Goal: Information Seeking & Learning: Learn about a topic

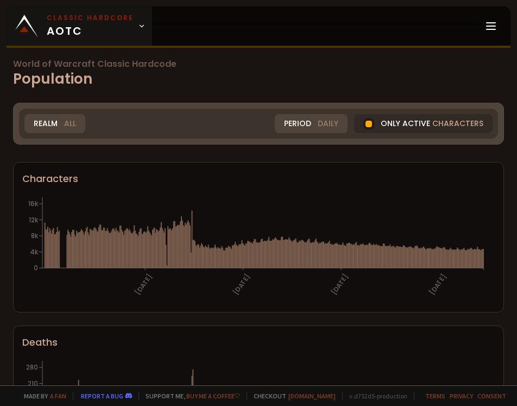
click at [124, 24] on span "Classic Hardcore AOTC" at bounding box center [90, 26] width 87 height 26
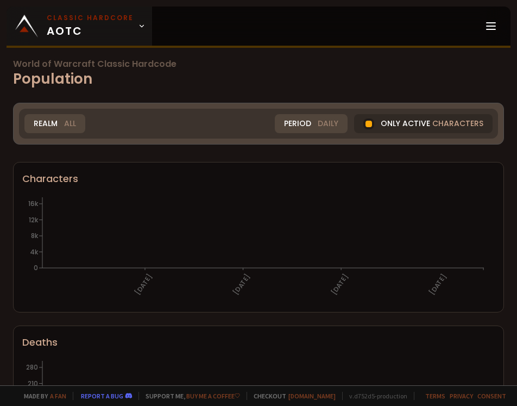
click at [102, 12] on link "Classic Hardcore AOTC" at bounding box center [80, 26] width 146 height 39
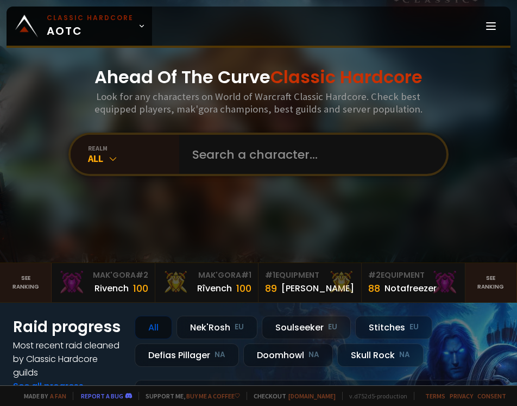
scroll to position [163, 0]
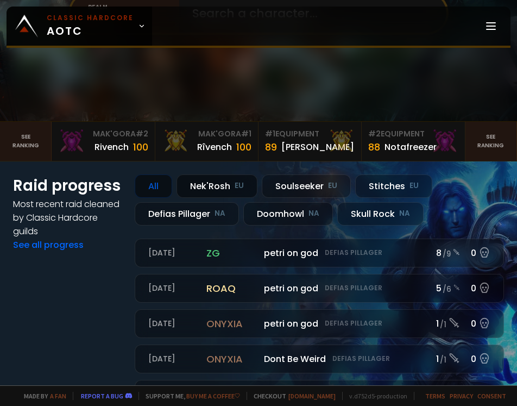
click at [202, 180] on div "Nek'Rosh EU" at bounding box center [217, 185] width 81 height 23
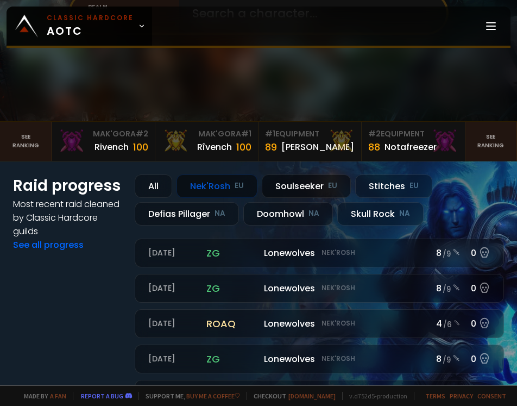
click at [289, 190] on div "Soulseeker EU" at bounding box center [306, 185] width 89 height 23
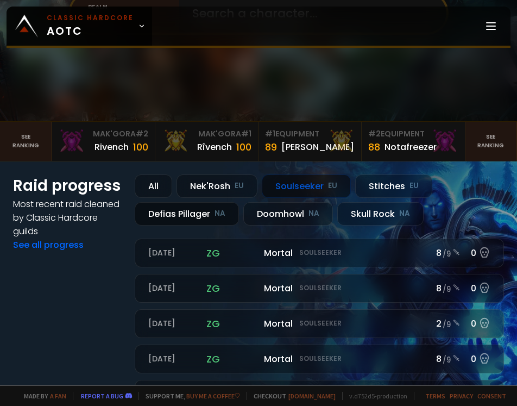
click at [207, 220] on div "Defias Pillager NA" at bounding box center [187, 213] width 104 height 23
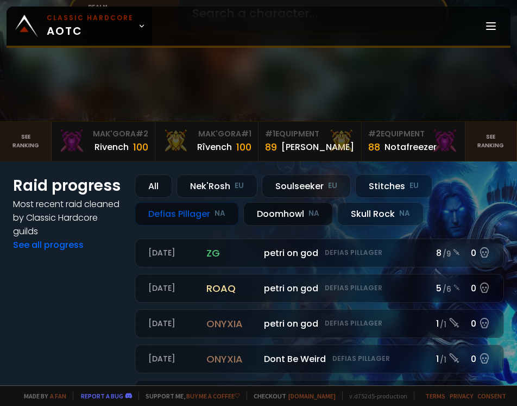
click at [273, 211] on div "Doomhowl NA" at bounding box center [288, 213] width 90 height 23
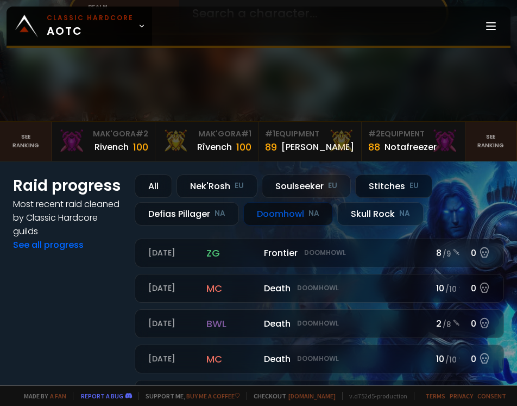
click at [378, 193] on div "Stitches EU" at bounding box center [393, 185] width 77 height 23
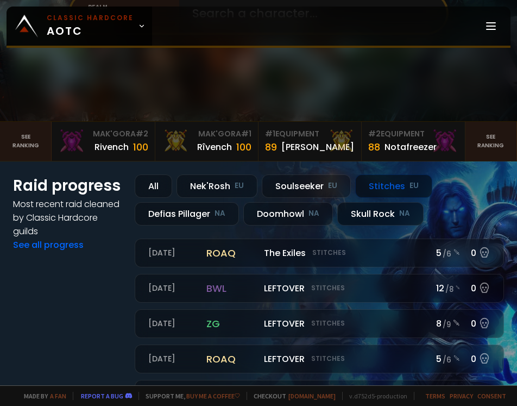
click at [377, 216] on div "Skull Rock NA" at bounding box center [380, 213] width 86 height 23
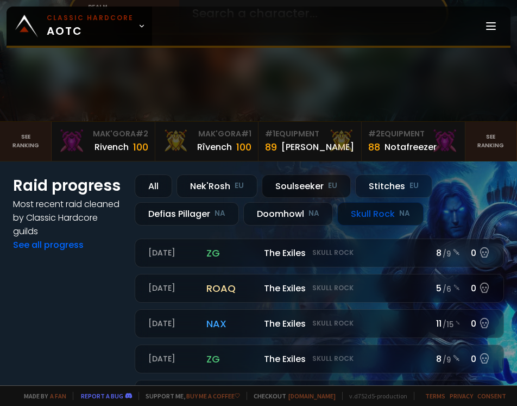
click at [319, 192] on div "Soulseeker EU" at bounding box center [306, 185] width 89 height 23
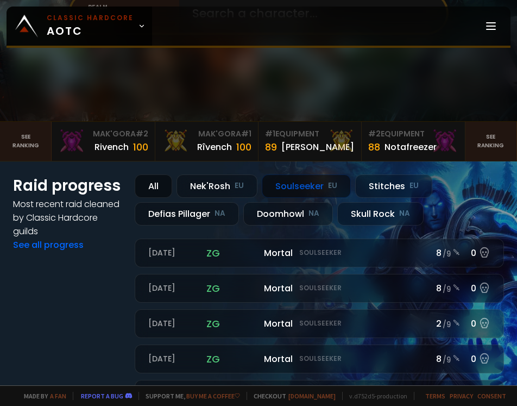
click at [158, 186] on div "All" at bounding box center [153, 185] width 37 height 23
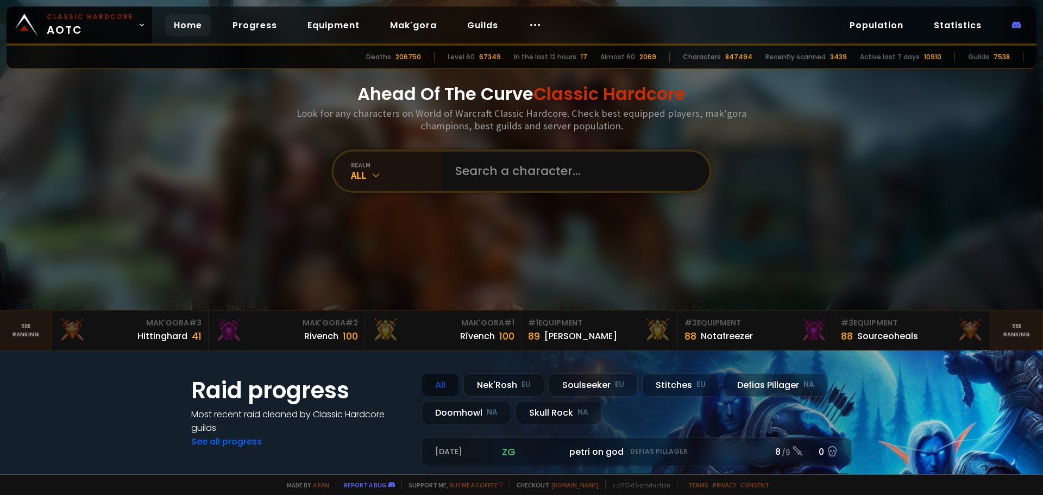
scroll to position [0, 0]
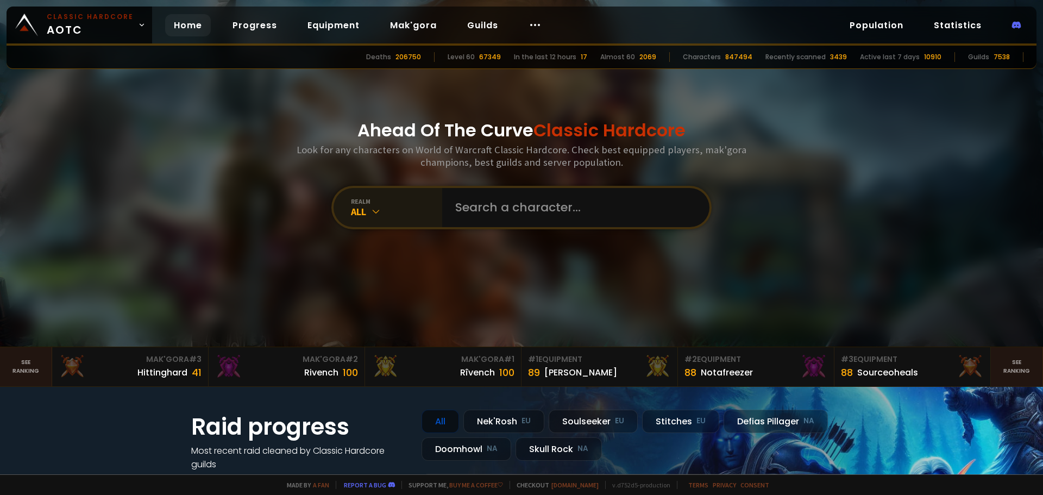
click at [386, 209] on div "All" at bounding box center [396, 211] width 91 height 12
click at [517, 29] on link "Population" at bounding box center [876, 25] width 71 height 22
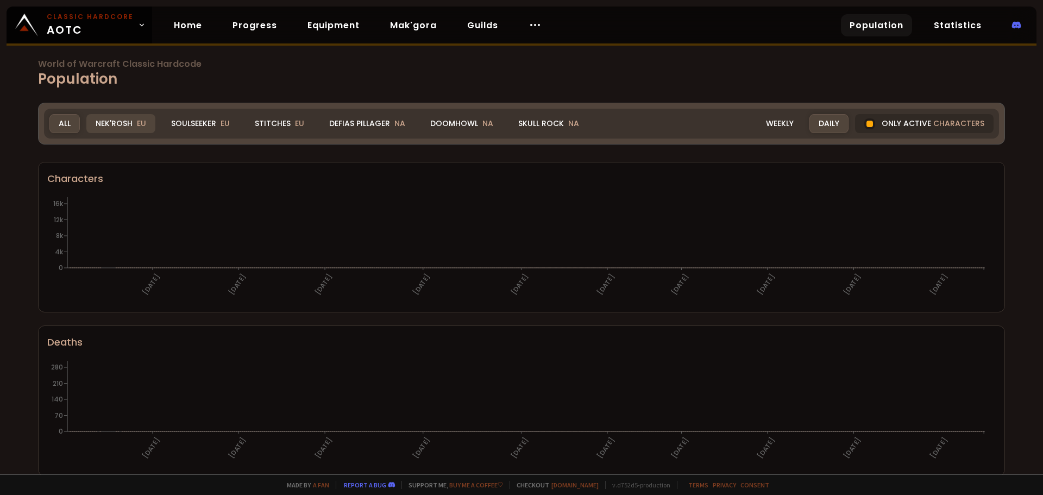
click at [116, 124] on div "Nek'Rosh EU" at bounding box center [120, 123] width 69 height 19
click at [129, 124] on div "Nek'Rosh EU" at bounding box center [120, 123] width 69 height 19
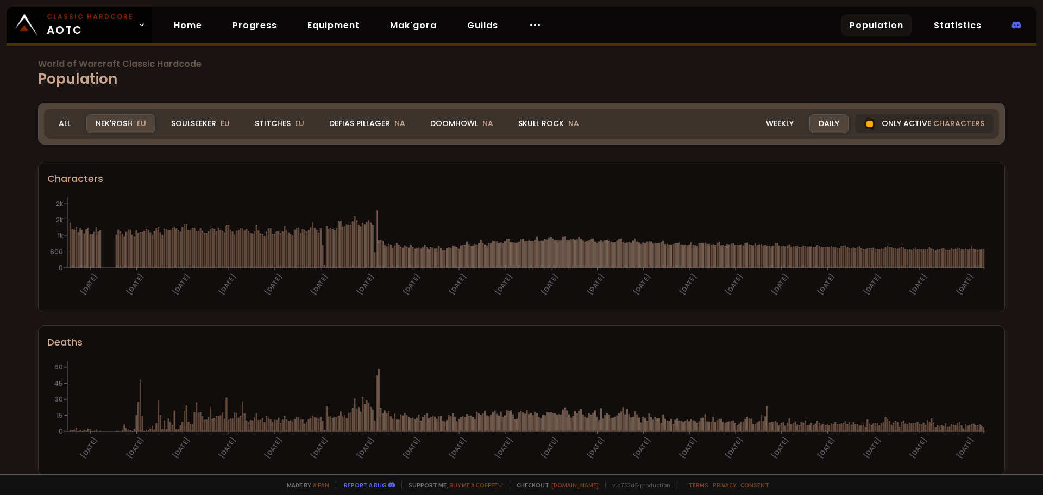
scroll to position [109, 0]
